Goal: Book appointment/travel/reservation

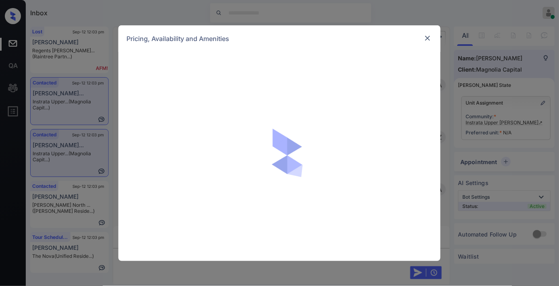
scroll to position [1218, 0]
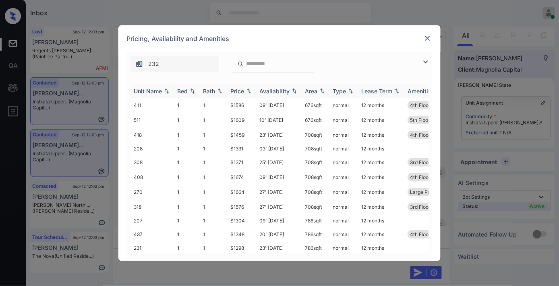
click at [247, 93] on img at bounding box center [249, 91] width 8 height 6
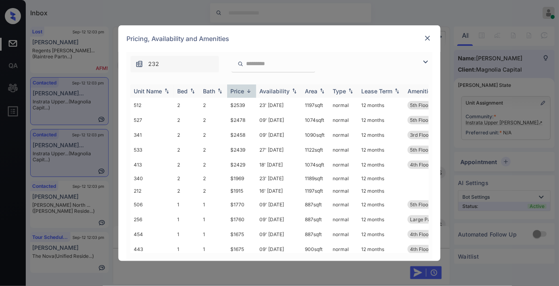
click at [247, 93] on img at bounding box center [249, 91] width 8 height 6
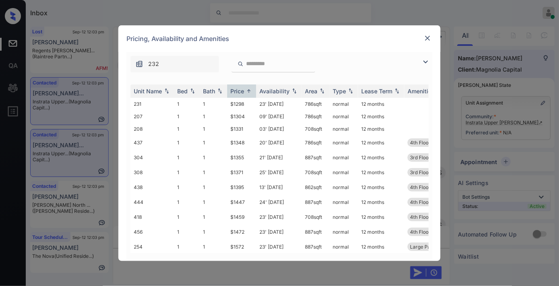
click at [424, 58] on img at bounding box center [426, 62] width 10 height 10
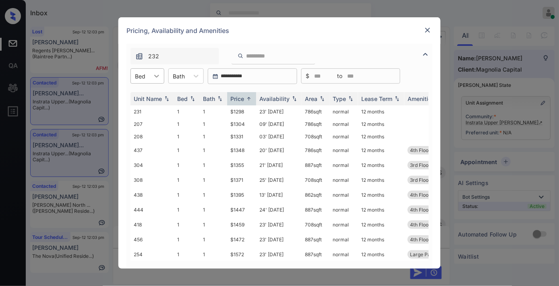
click at [159, 74] on icon at bounding box center [157, 76] width 8 height 8
click at [149, 90] on div "1" at bounding box center [148, 96] width 34 height 15
drag, startPoint x: 252, startPoint y: 110, endPoint x: 225, endPoint y: 110, distance: 27.4
click at [225, 110] on tr "231 1 1 $1298 23' Sep 25 786 sqft normal 12 months" at bounding box center [341, 112] width 421 height 12
copy tr "$1298"
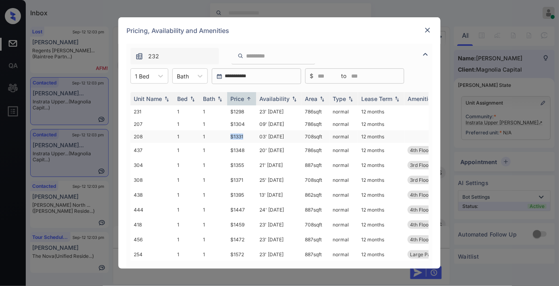
drag, startPoint x: 246, startPoint y: 134, endPoint x: 228, endPoint y: 134, distance: 17.7
click at [228, 134] on td "$1331" at bounding box center [241, 137] width 29 height 12
copy td "$1331"
click at [428, 27] on img at bounding box center [428, 30] width 8 height 8
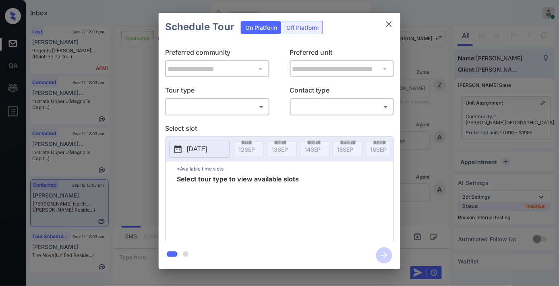
scroll to position [2434, 0]
click at [215, 109] on body "Inbox Samantha Soliven Online Set yourself offline Set yourself on break Profil…" at bounding box center [279, 143] width 559 height 286
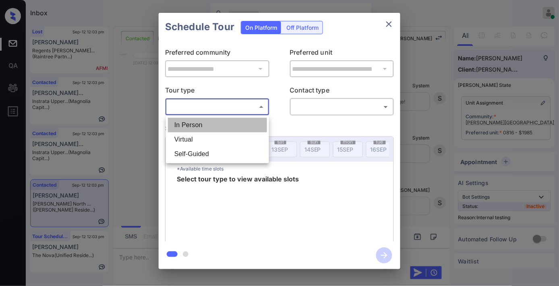
click at [216, 127] on li "In Person" at bounding box center [217, 125] width 99 height 15
type input "********"
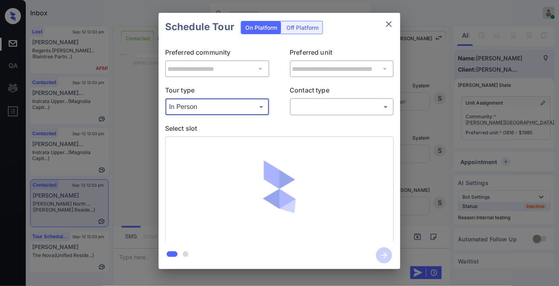
click at [316, 104] on body "Inbox Samantha Soliven Online Set yourself offline Set yourself on break Profil…" at bounding box center [279, 143] width 559 height 286
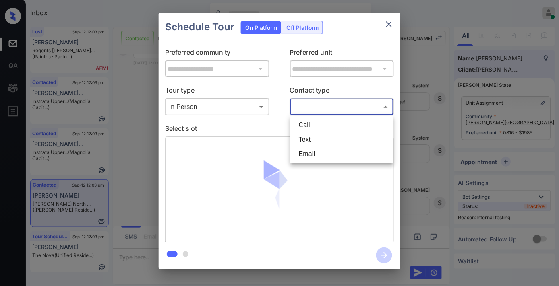
click at [321, 143] on li "Text" at bounding box center [341, 140] width 99 height 15
type input "****"
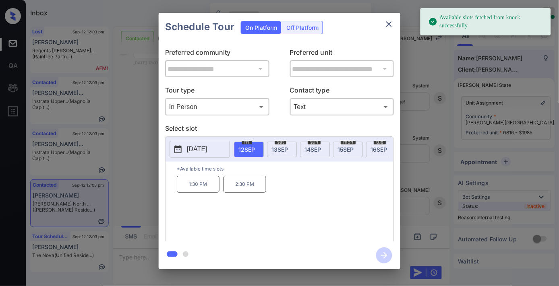
click at [277, 149] on span "13 SEP" at bounding box center [280, 149] width 17 height 7
click at [207, 188] on p "10:30 AM" at bounding box center [198, 184] width 43 height 17
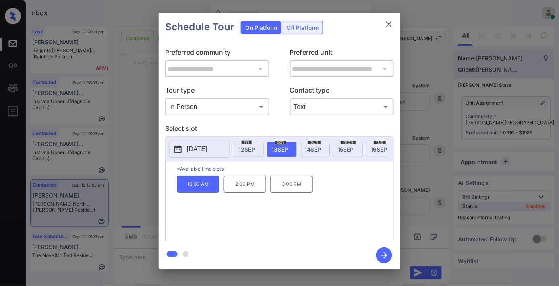
click at [380, 253] on icon "button" at bounding box center [384, 256] width 16 height 16
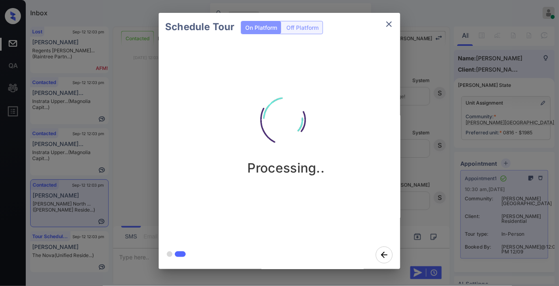
click at [390, 26] on icon "close" at bounding box center [389, 24] width 10 height 10
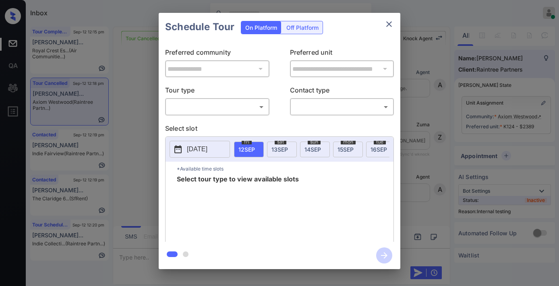
click at [255, 102] on body "Inbox Samantha Soliven Online Set yourself offline Set yourself on break Profil…" at bounding box center [279, 143] width 559 height 286
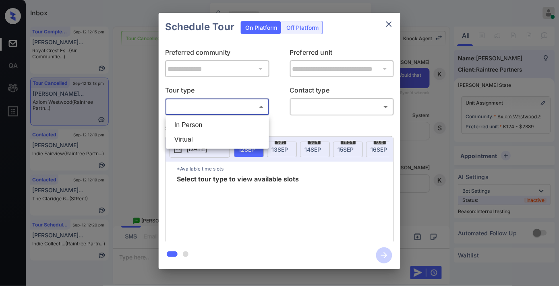
click at [251, 118] on li "In Person" at bounding box center [217, 125] width 99 height 15
type input "********"
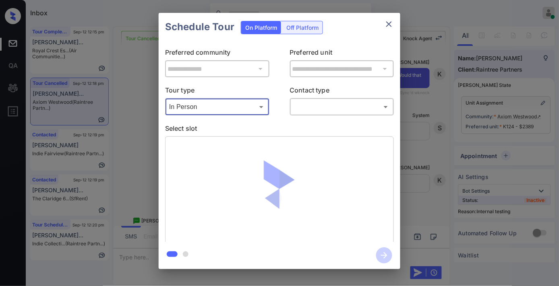
click at [363, 104] on body "Inbox Samantha Soliven Online Set yourself offline Set yourself on break Profil…" at bounding box center [279, 143] width 559 height 286
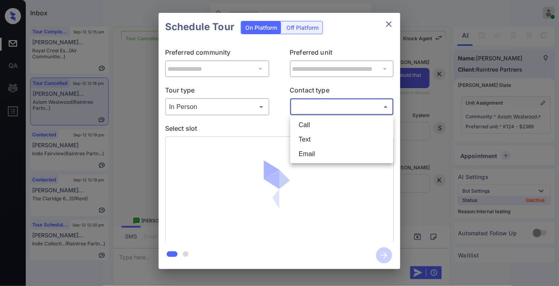
click at [333, 142] on li "Text" at bounding box center [341, 140] width 99 height 15
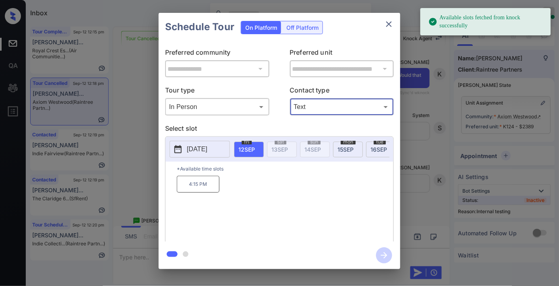
type input "****"
click at [205, 191] on p "4:15 PM" at bounding box center [198, 184] width 43 height 17
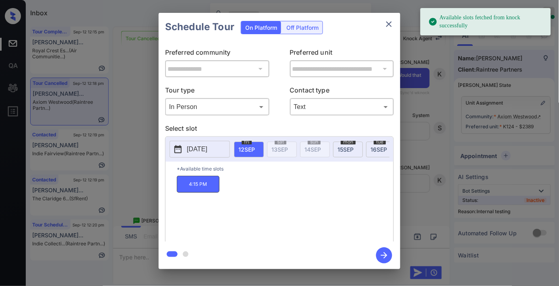
click at [381, 259] on icon "button" at bounding box center [384, 256] width 16 height 16
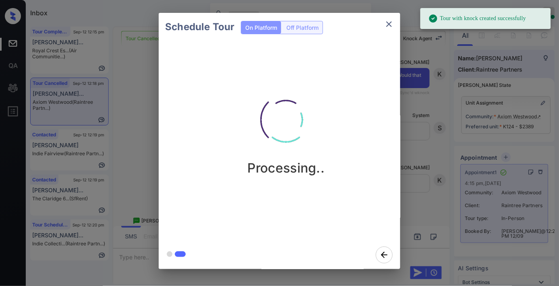
click at [390, 29] on button "close" at bounding box center [389, 24] width 16 height 16
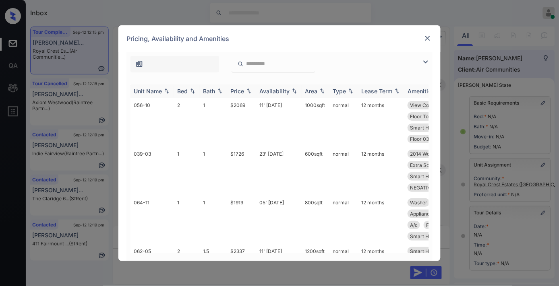
scroll to position [45, 0]
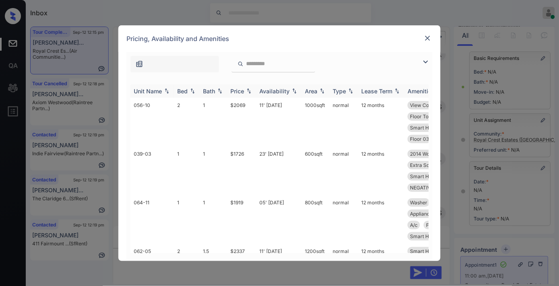
click at [271, 94] on div "Availability" at bounding box center [274, 91] width 30 height 7
click at [430, 36] on img at bounding box center [428, 38] width 8 height 8
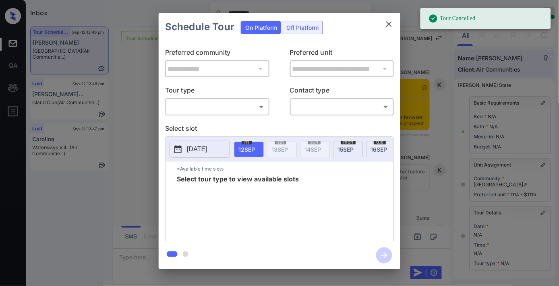
click at [227, 104] on body "**********" at bounding box center [279, 143] width 559 height 286
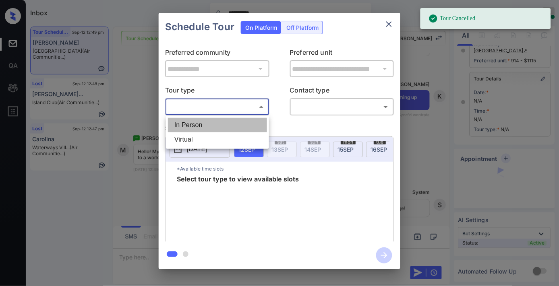
click at [227, 122] on li "In Person" at bounding box center [217, 125] width 99 height 15
type input "********"
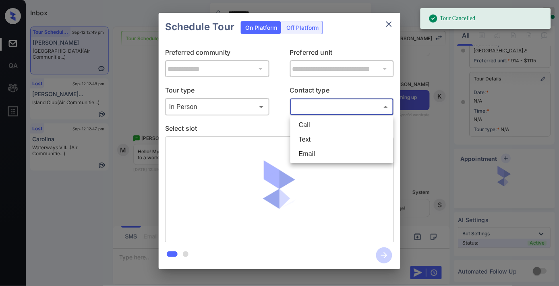
click at [327, 105] on body "**********" at bounding box center [279, 143] width 559 height 286
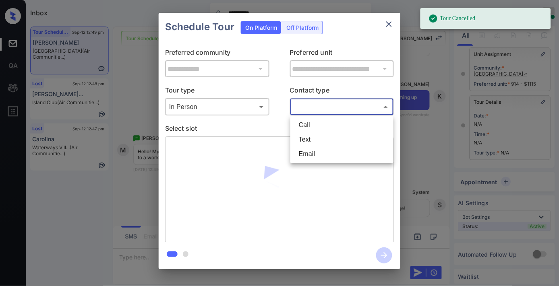
scroll to position [112, 0]
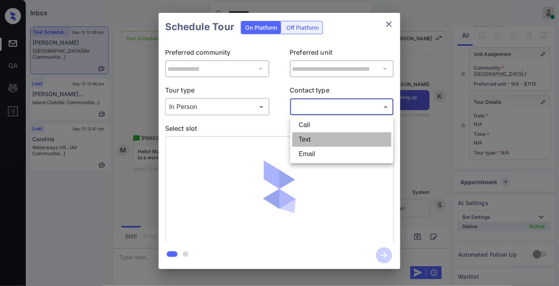
click at [327, 141] on li "Text" at bounding box center [341, 140] width 99 height 15
type input "****"
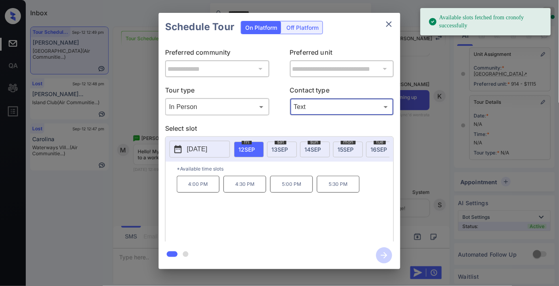
click at [280, 147] on span "13 SEP" at bounding box center [280, 149] width 17 height 7
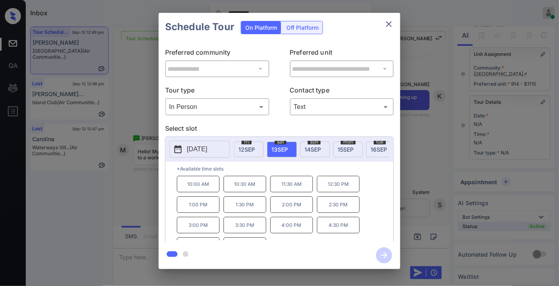
click at [329, 187] on p "12:30 PM" at bounding box center [338, 184] width 43 height 17
click at [383, 255] on icon "button" at bounding box center [384, 256] width 6 height 6
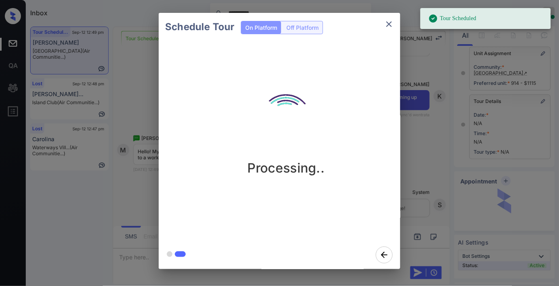
scroll to position [134, 0]
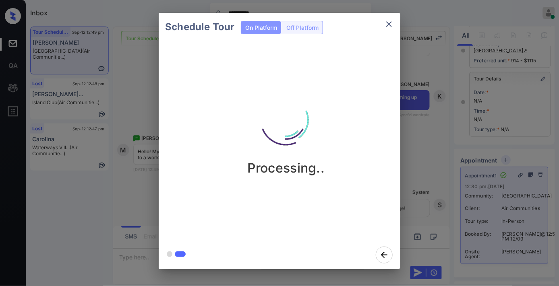
click at [388, 25] on icon "close" at bounding box center [389, 24] width 6 height 6
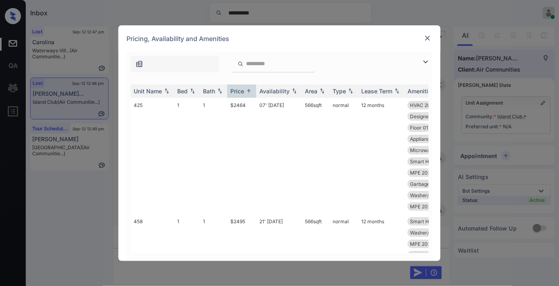
scroll to position [3012, 0]
click at [241, 98] on td "$2464" at bounding box center [241, 156] width 29 height 116
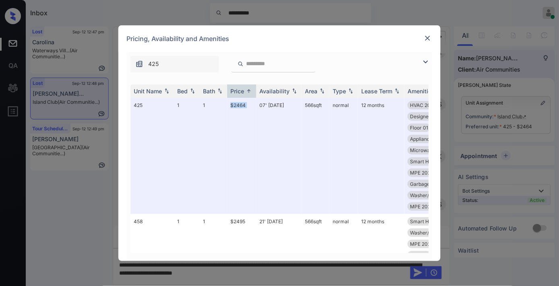
click at [427, 37] on img at bounding box center [428, 38] width 8 height 8
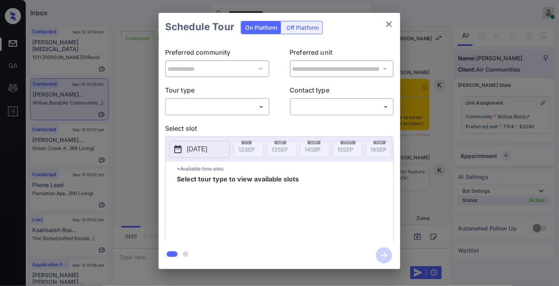
click at [235, 104] on body "**********" at bounding box center [279, 143] width 559 height 286
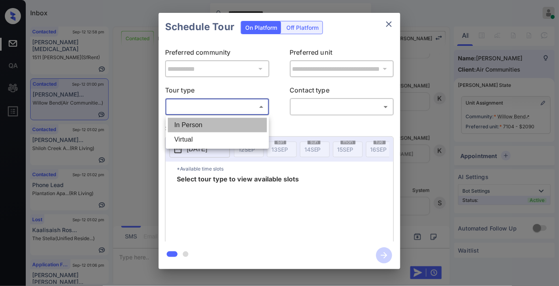
click at [231, 121] on li "In Person" at bounding box center [217, 125] width 99 height 15
type input "********"
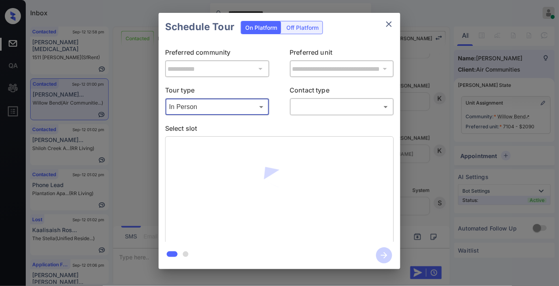
click at [303, 104] on body "**********" at bounding box center [279, 143] width 559 height 286
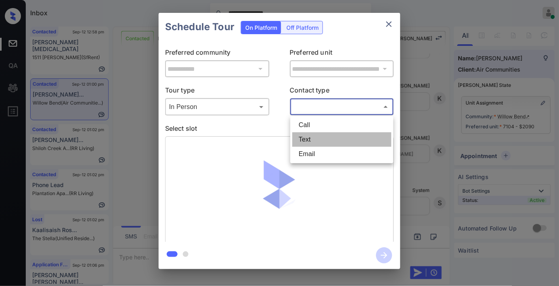
click at [313, 141] on li "Text" at bounding box center [341, 140] width 99 height 15
type input "****"
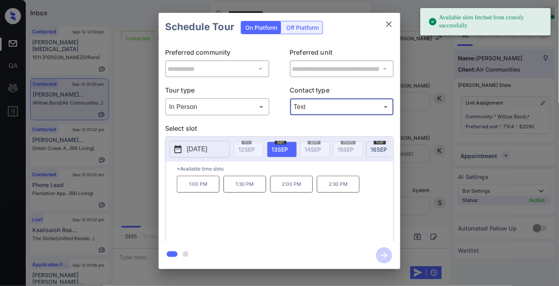
click at [223, 150] on button "[DATE]" at bounding box center [200, 149] width 60 height 17
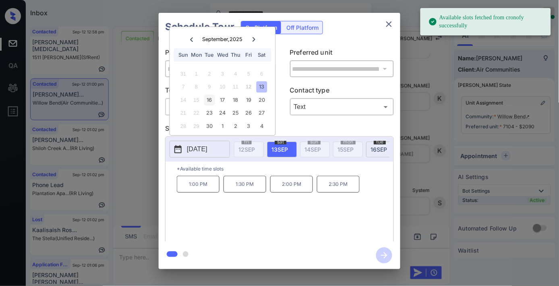
click at [210, 100] on div "16" at bounding box center [209, 100] width 11 height 11
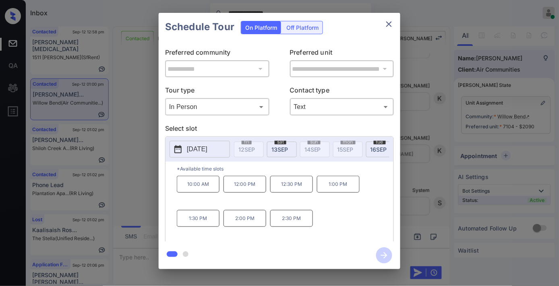
click at [284, 226] on p "2:30 PM" at bounding box center [291, 218] width 43 height 17
click at [390, 258] on icon "button" at bounding box center [384, 256] width 16 height 16
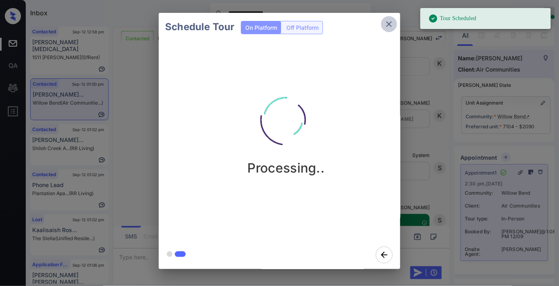
click at [389, 21] on icon "close" at bounding box center [389, 24] width 10 height 10
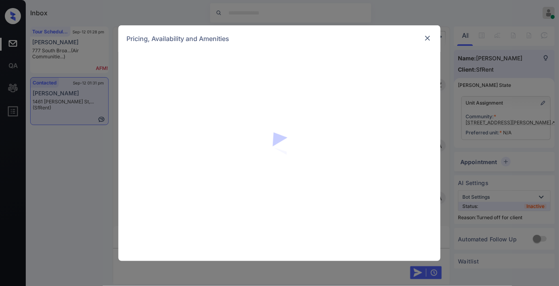
scroll to position [0, 3]
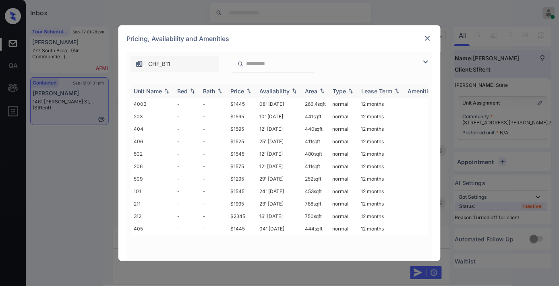
click at [242, 91] on div "Price" at bounding box center [237, 91] width 14 height 7
click at [242, 104] on td "$1295" at bounding box center [241, 104] width 29 height 12
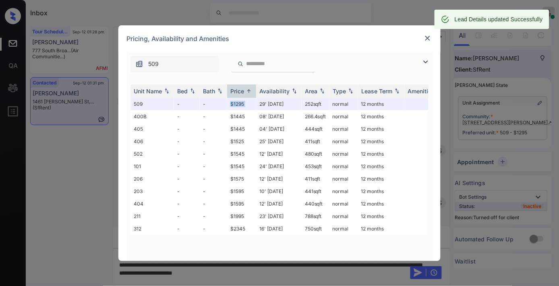
click at [427, 34] on img at bounding box center [428, 38] width 8 height 8
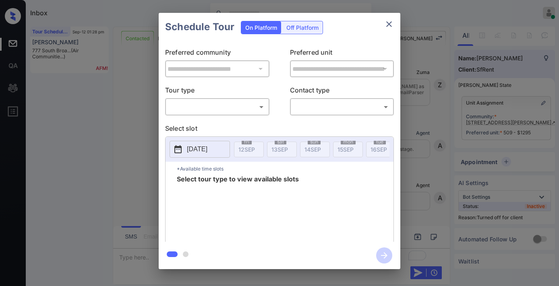
click at [290, 28] on div "Off Platform" at bounding box center [302, 27] width 40 height 12
click at [247, 105] on body "Inbox Samantha Soliven Online Set yourself offline Set yourself on break Profil…" at bounding box center [279, 143] width 559 height 286
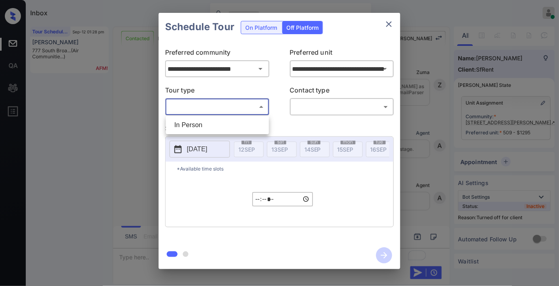
scroll to position [0, 3]
click at [242, 126] on li "In Person" at bounding box center [217, 125] width 99 height 15
type input "********"
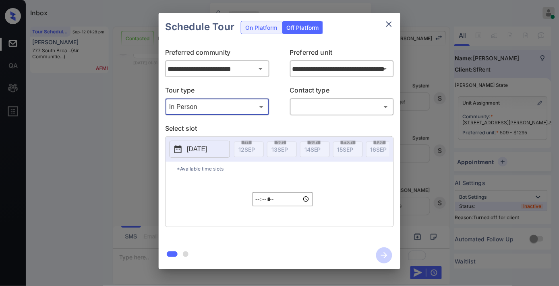
click at [310, 104] on body "Inbox Samantha Soliven Online Set yourself offline Set yourself on break Profil…" at bounding box center [279, 143] width 559 height 286
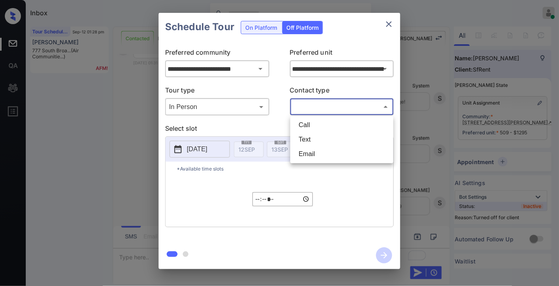
click at [317, 139] on li "Text" at bounding box center [341, 140] width 99 height 15
type input "****"
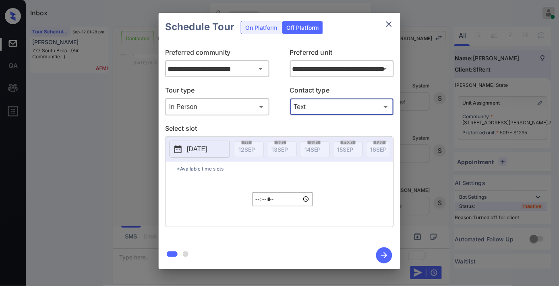
click at [202, 147] on p "2025-09-12" at bounding box center [197, 150] width 21 height 10
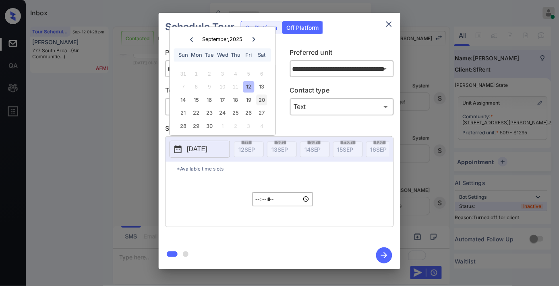
click at [261, 100] on div "20" at bounding box center [261, 100] width 11 height 11
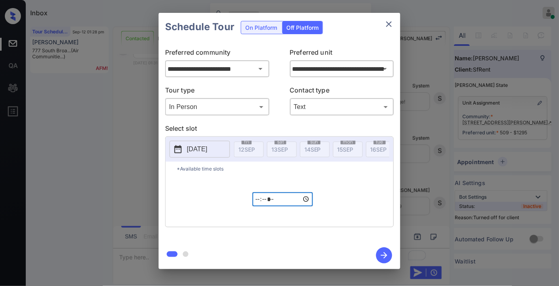
click at [261, 207] on input "*****" at bounding box center [283, 200] width 60 height 14
type input "*****"
click at [385, 259] on icon "button" at bounding box center [384, 256] width 16 height 16
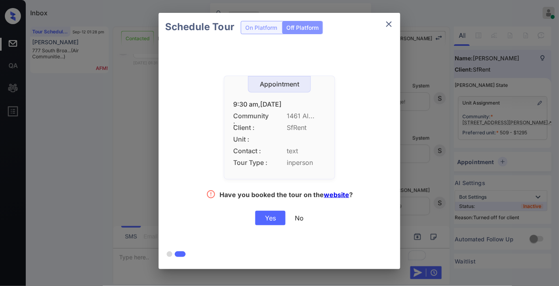
click at [262, 220] on div "Yes" at bounding box center [270, 218] width 30 height 15
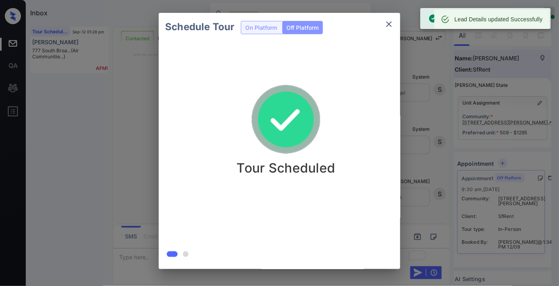
click at [448, 70] on div "Schedule Tour On Platform Off Platform Tour Scheduled" at bounding box center [279, 141] width 559 height 282
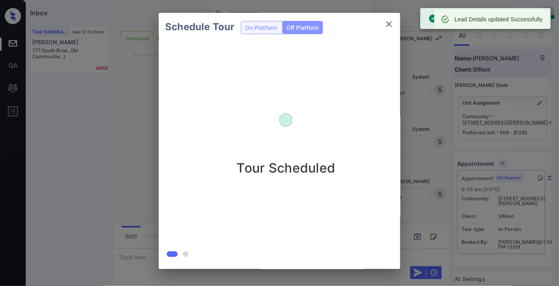
scroll to position [3005, 0]
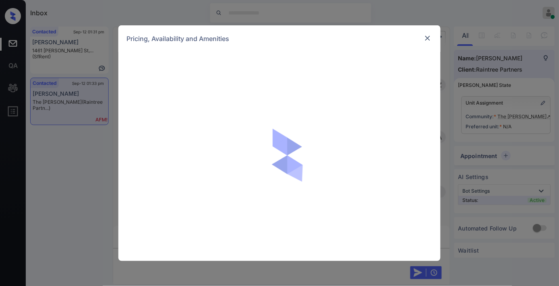
scroll to position [2215, 0]
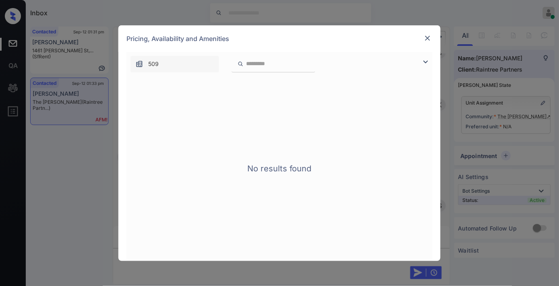
click at [426, 38] on img at bounding box center [428, 38] width 8 height 8
